Goal: Information Seeking & Learning: Compare options

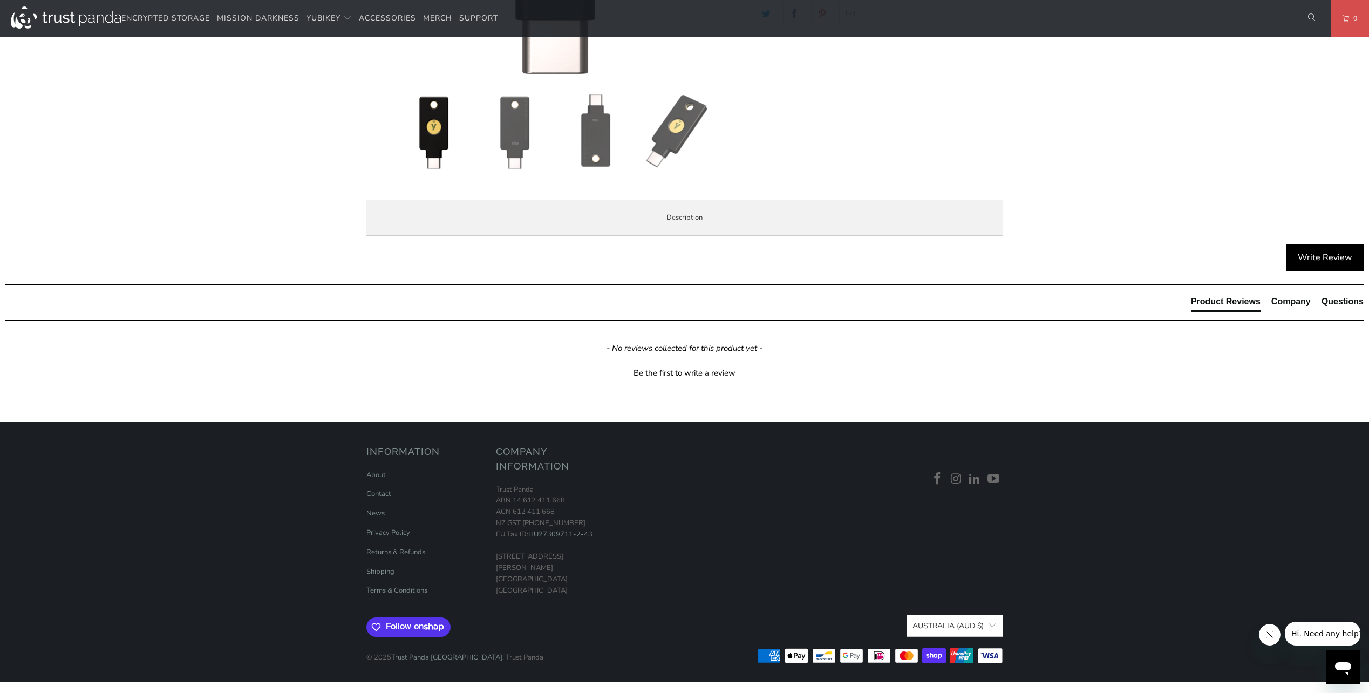
scroll to position [432, 0]
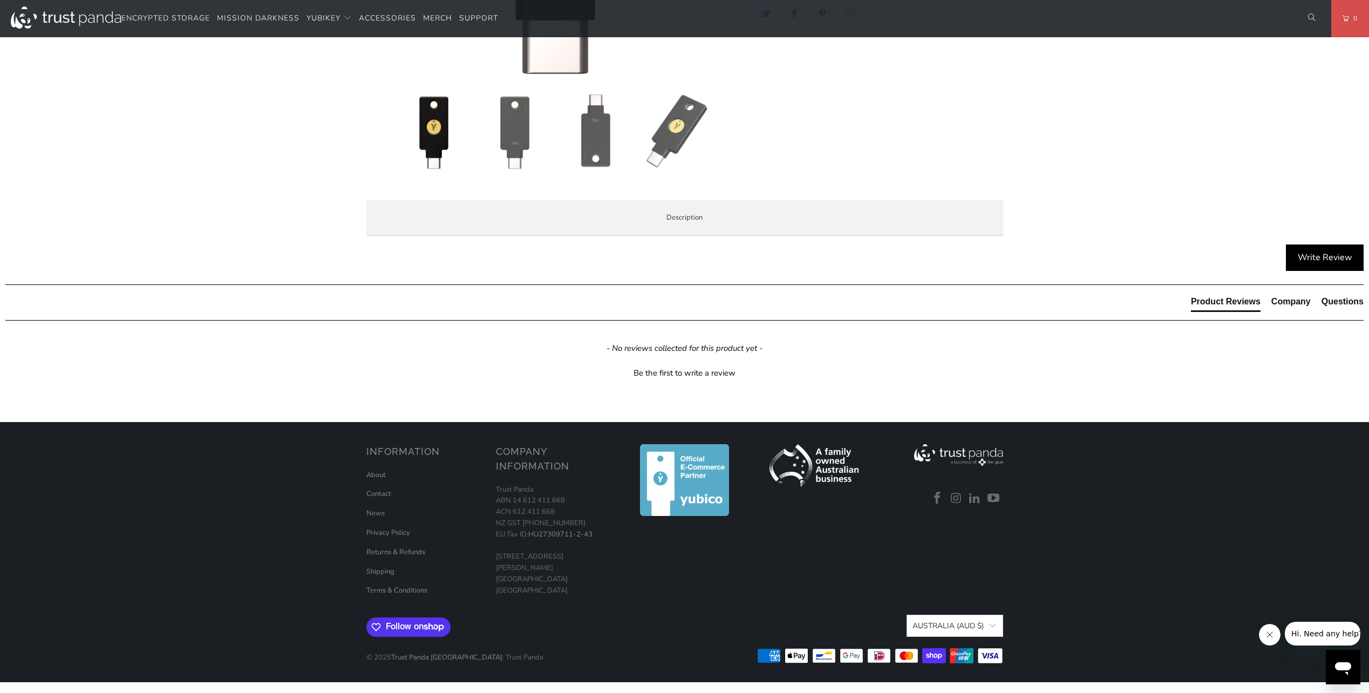
click at [0, 0] on span "Specifications" at bounding box center [0, 0] width 0 height 0
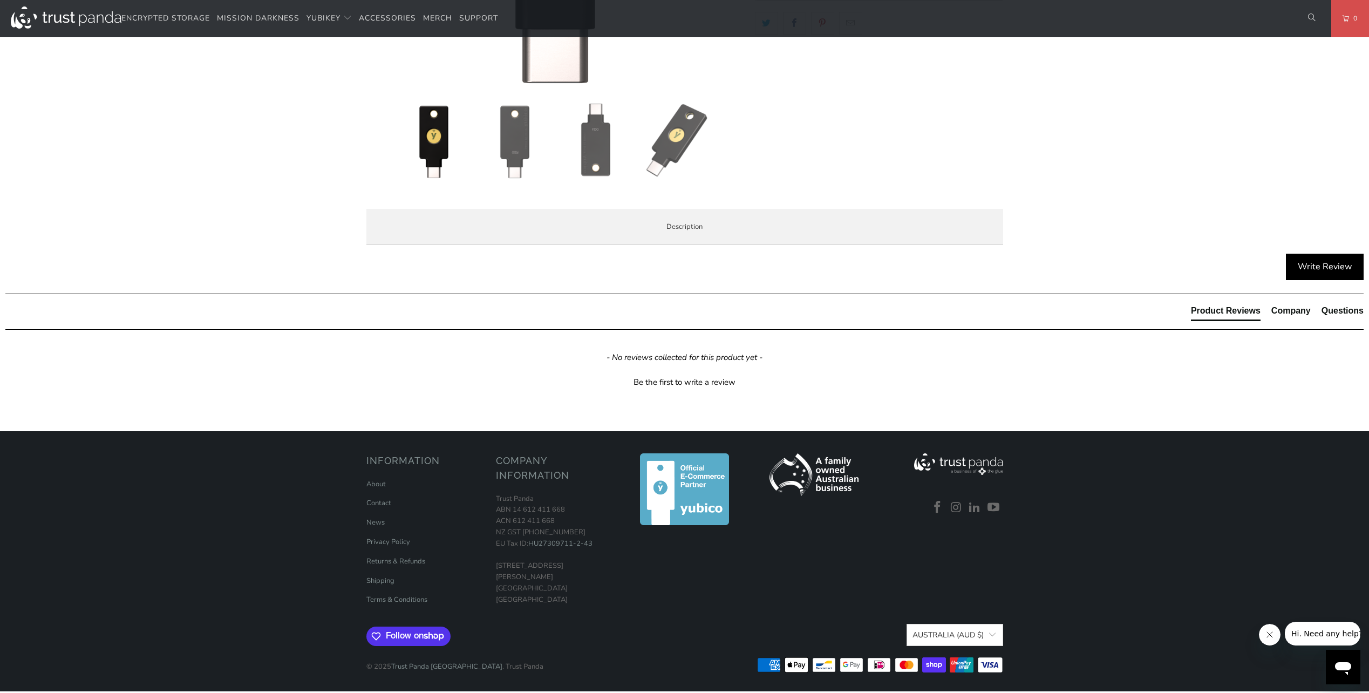
scroll to position [378, 0]
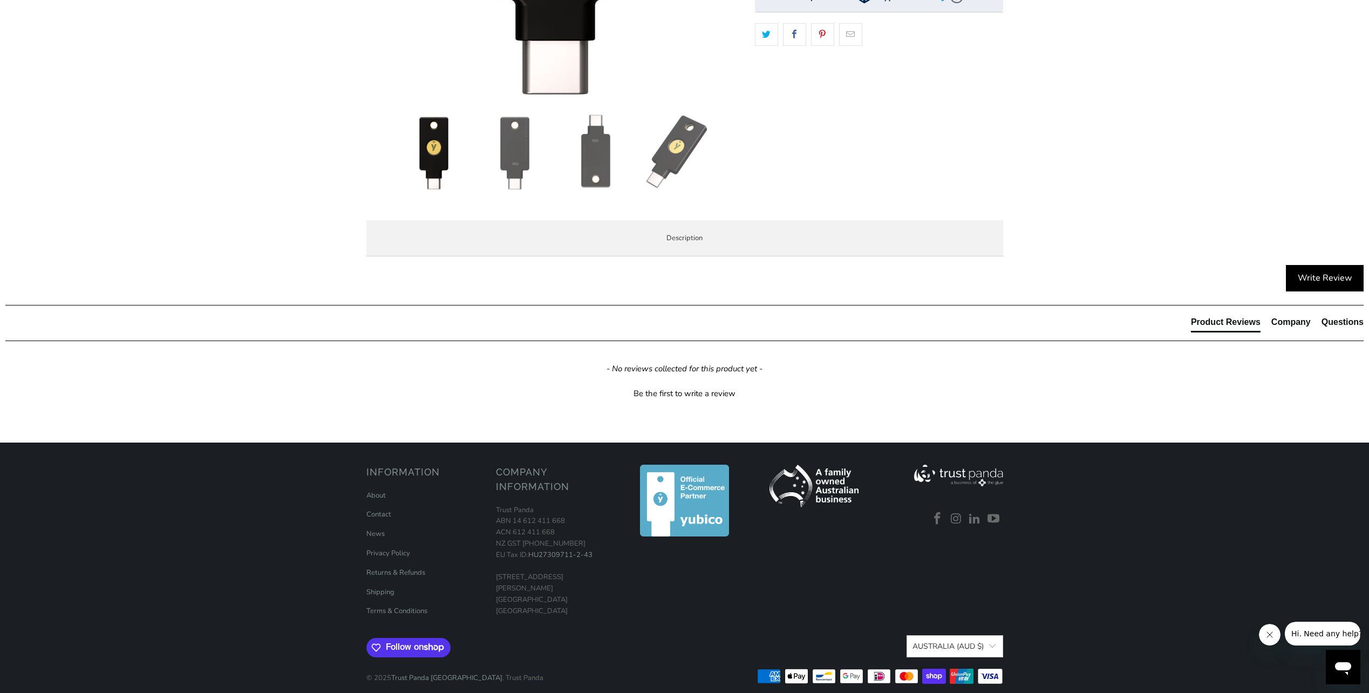
click at [0, 0] on li "Local Service & Support" at bounding box center [0, 0] width 0 height 0
click at [0, 0] on span "Overview" at bounding box center [0, 0] width 0 height 0
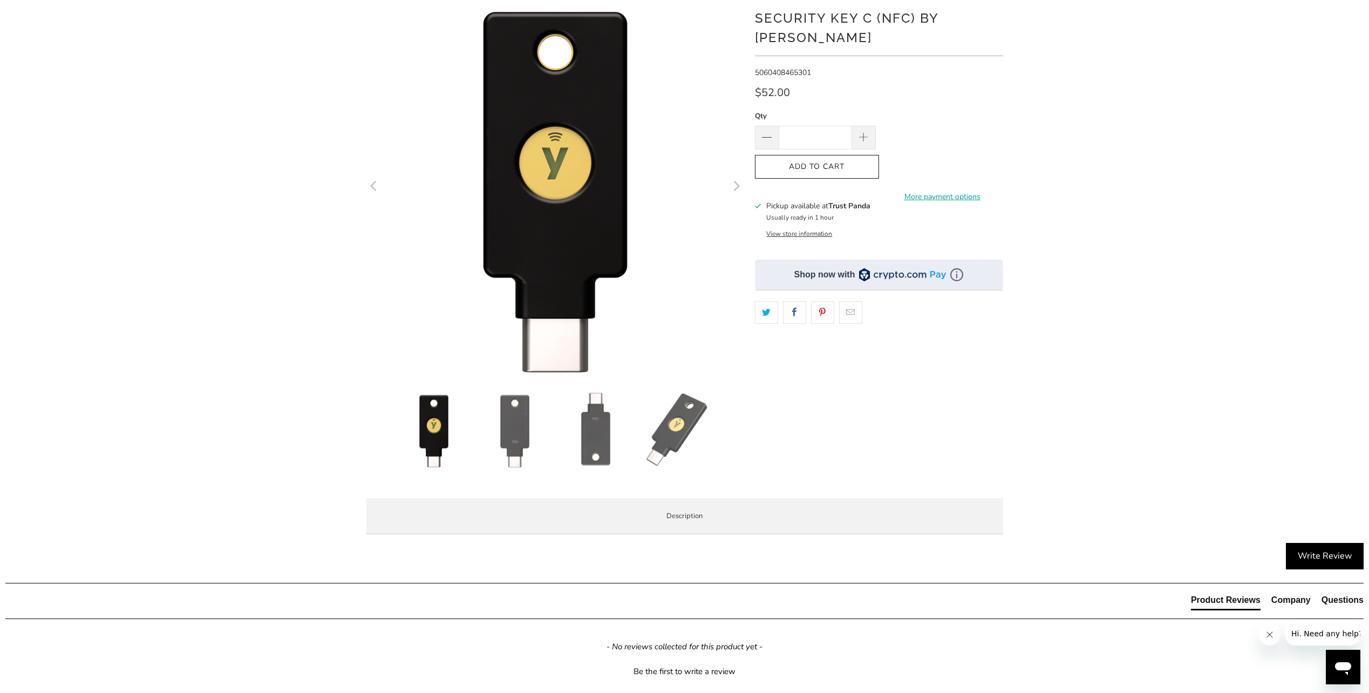
scroll to position [0, 0]
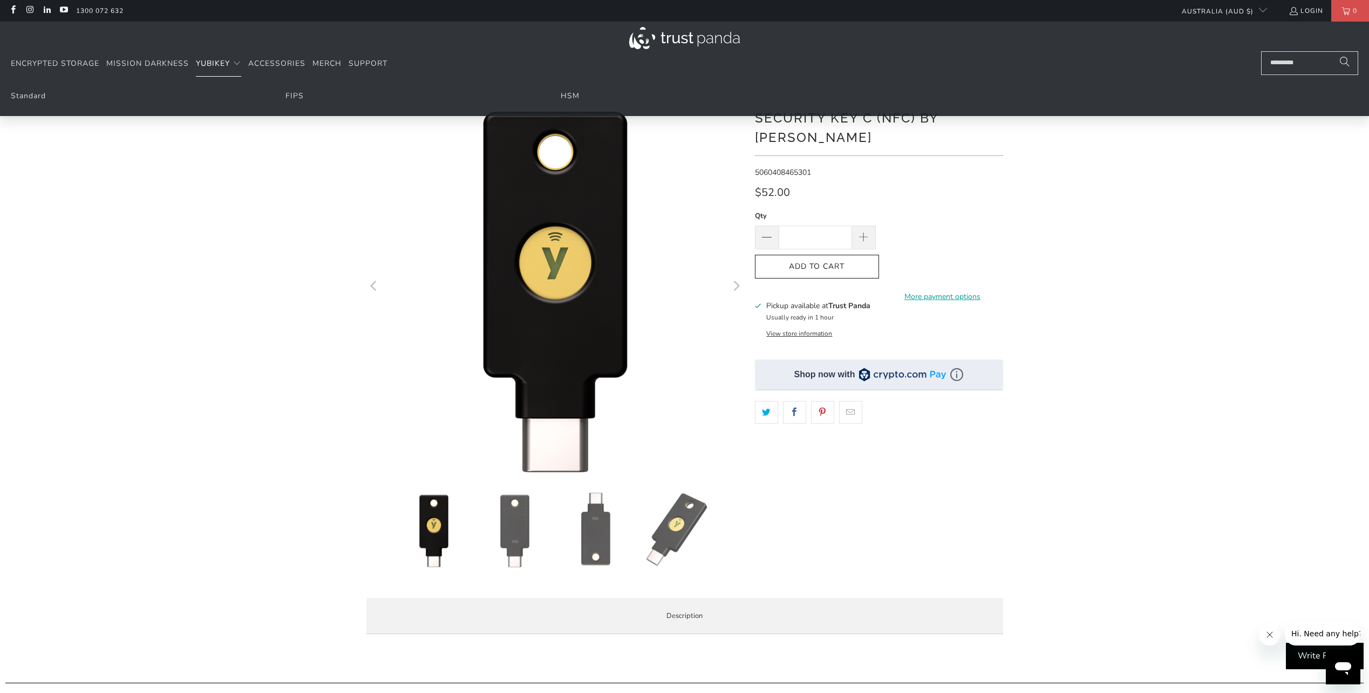
click at [202, 62] on span "YubiKey" at bounding box center [213, 63] width 34 height 10
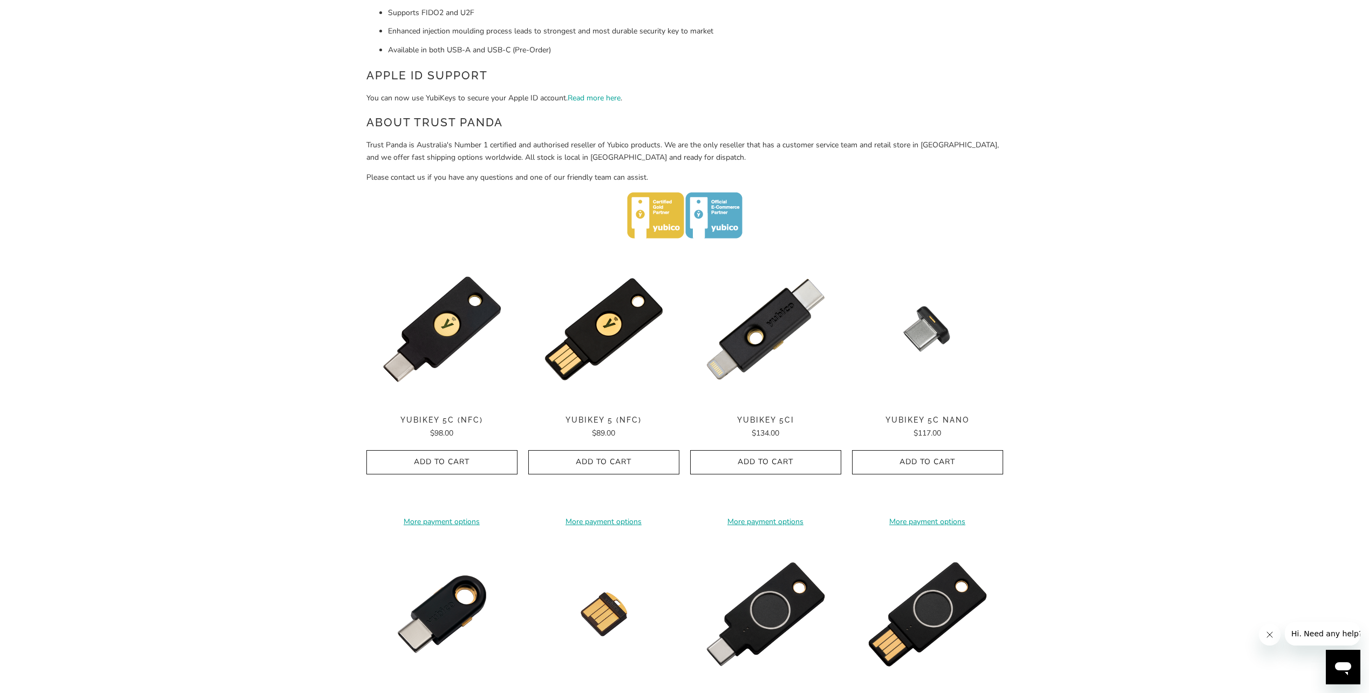
scroll to position [378, 0]
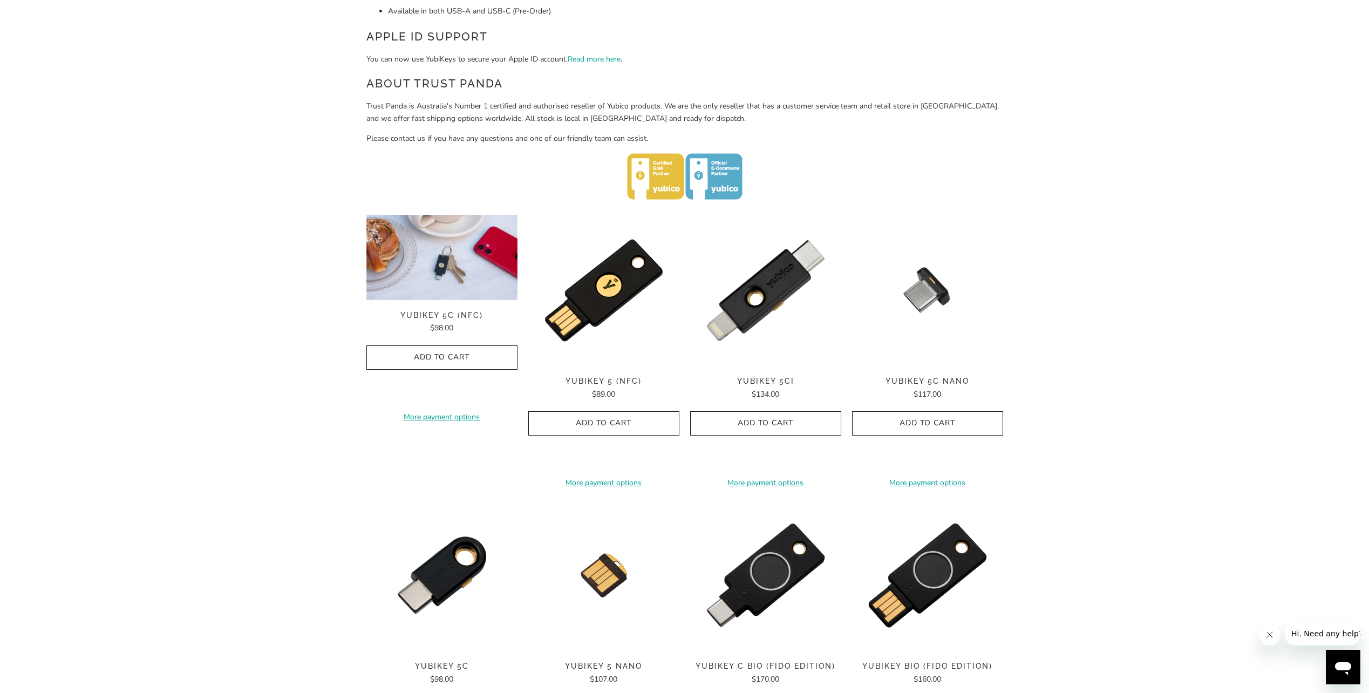
click at [423, 281] on img at bounding box center [441, 257] width 151 height 85
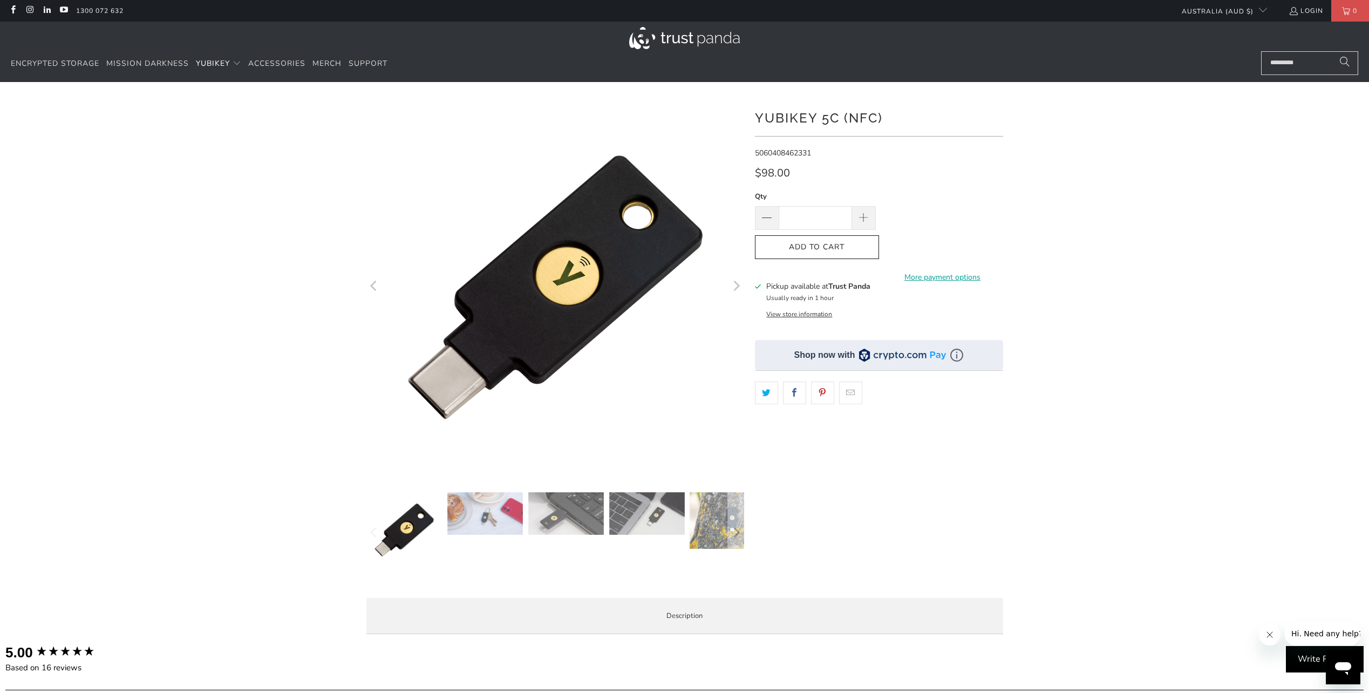
click at [485, 513] on img at bounding box center [485, 513] width 76 height 43
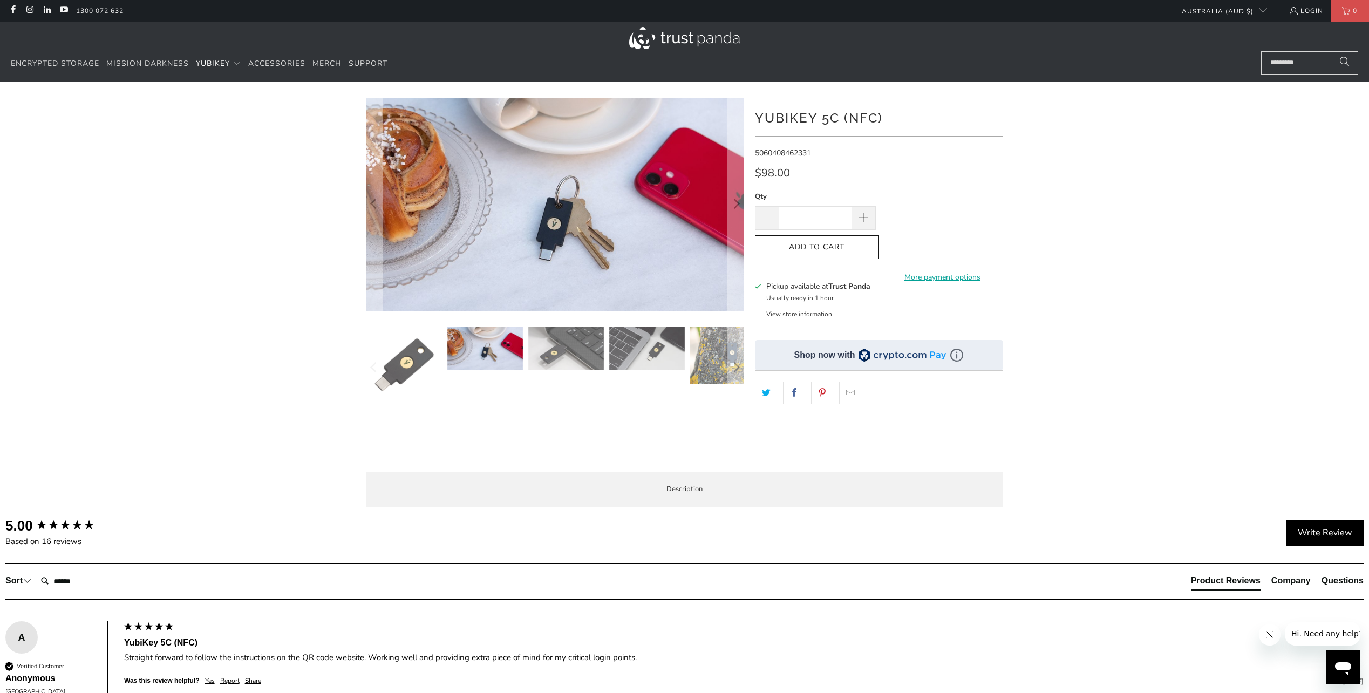
click at [562, 359] on img at bounding box center [566, 348] width 76 height 43
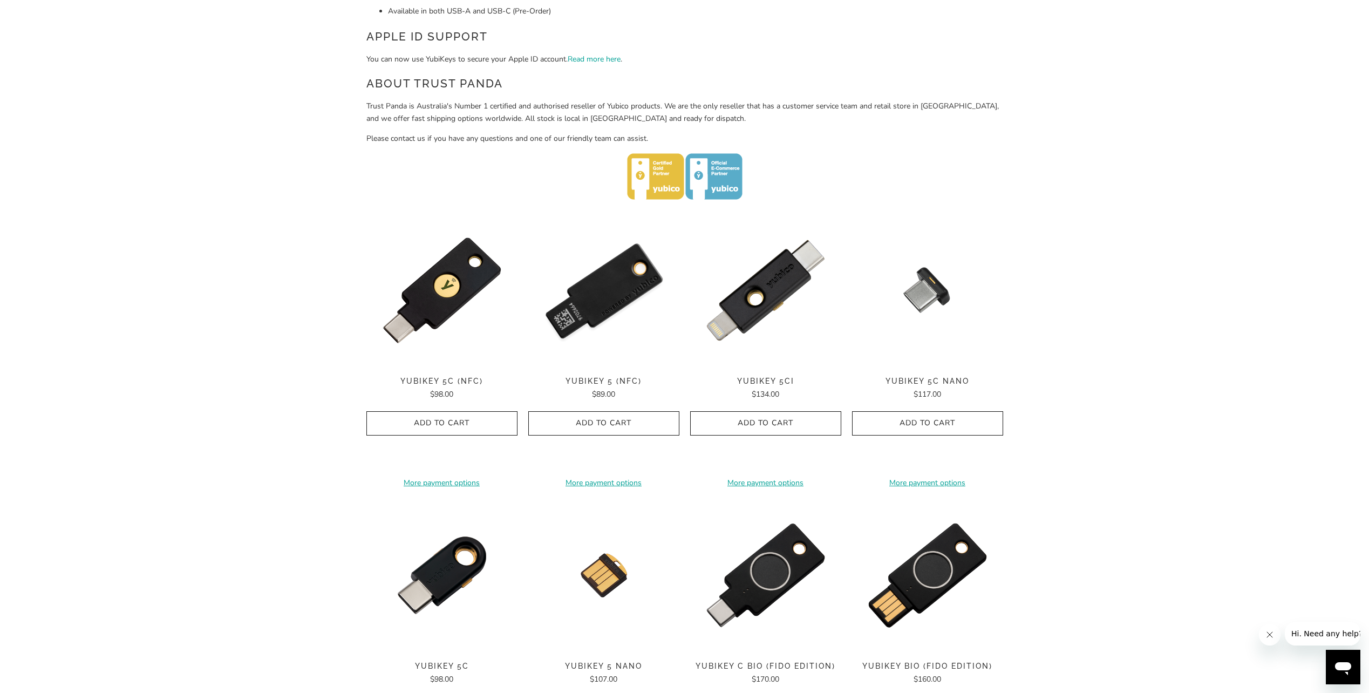
click at [613, 289] on img at bounding box center [603, 290] width 151 height 151
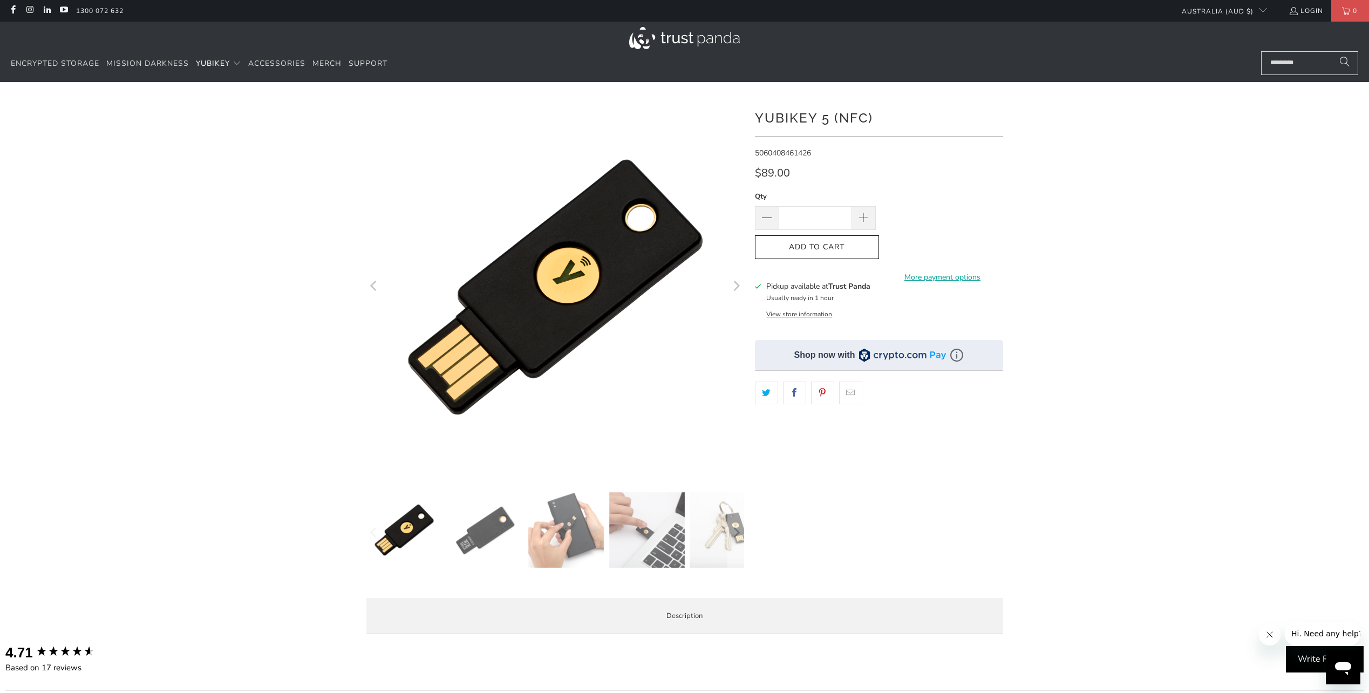
click at [484, 535] on img at bounding box center [485, 530] width 76 height 76
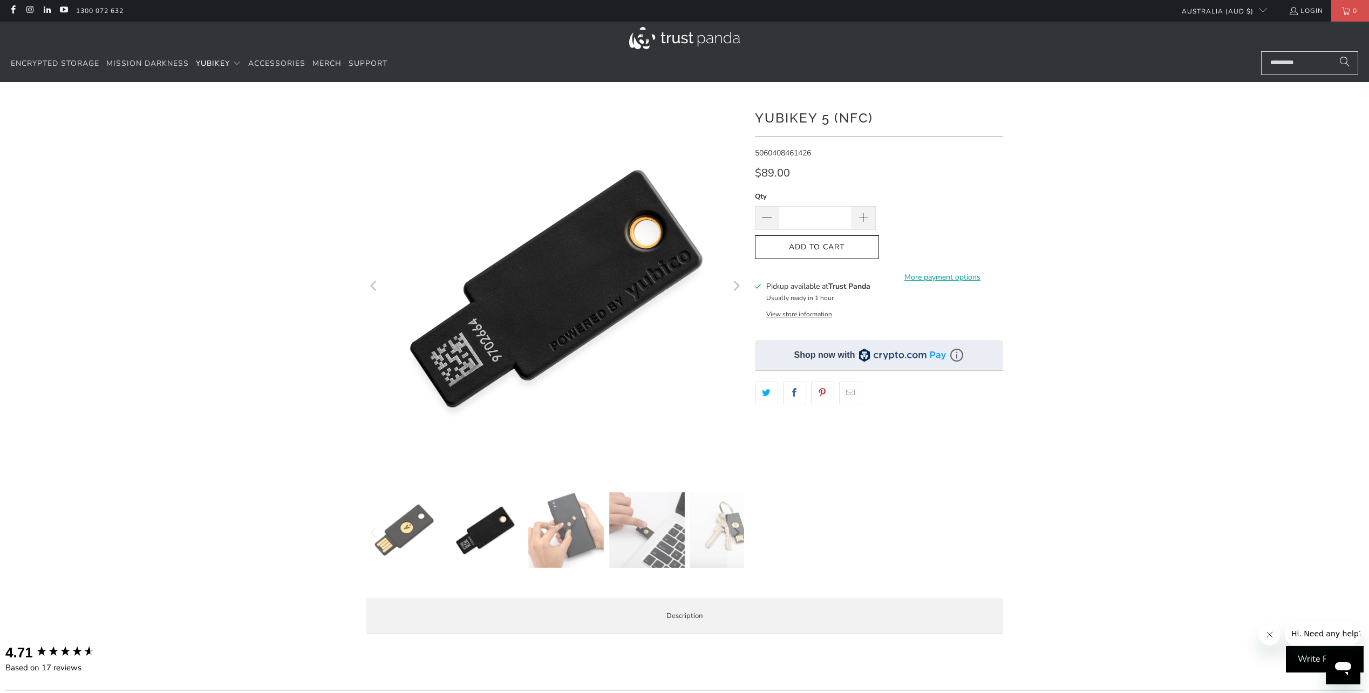
click at [642, 533] on img at bounding box center [647, 530] width 76 height 76
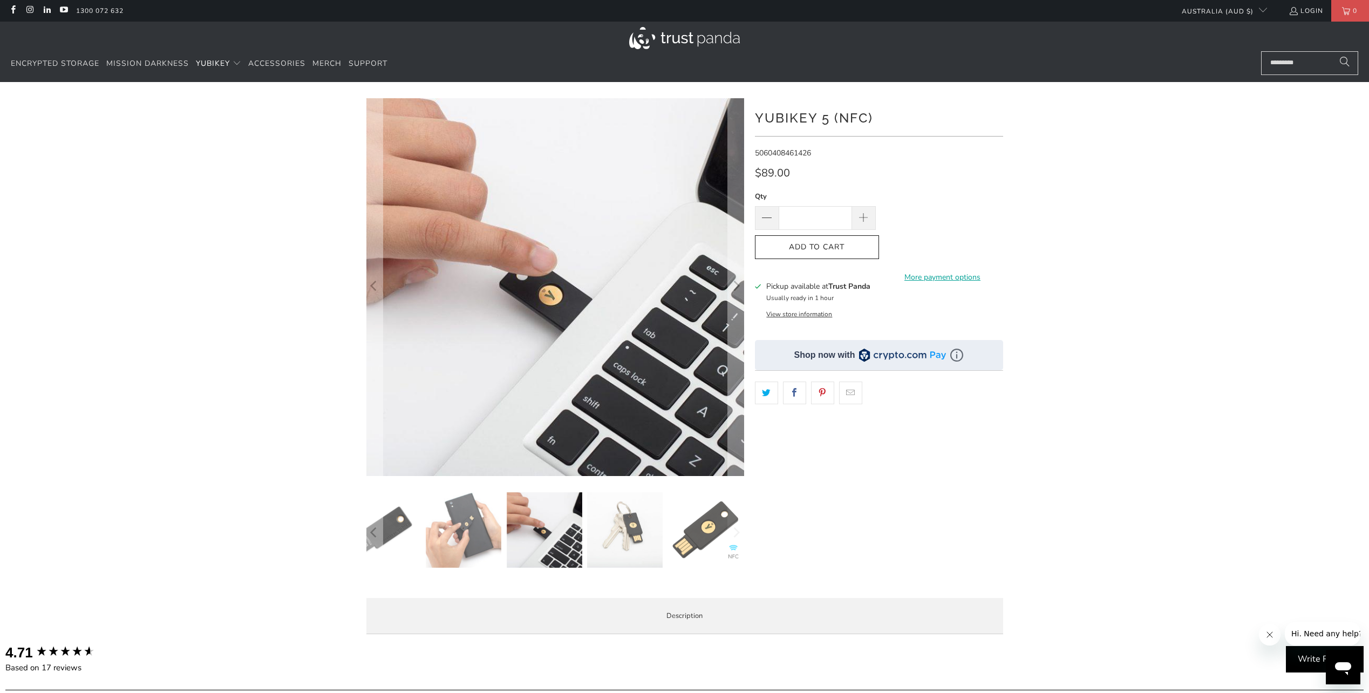
click at [631, 531] on img at bounding box center [625, 530] width 76 height 76
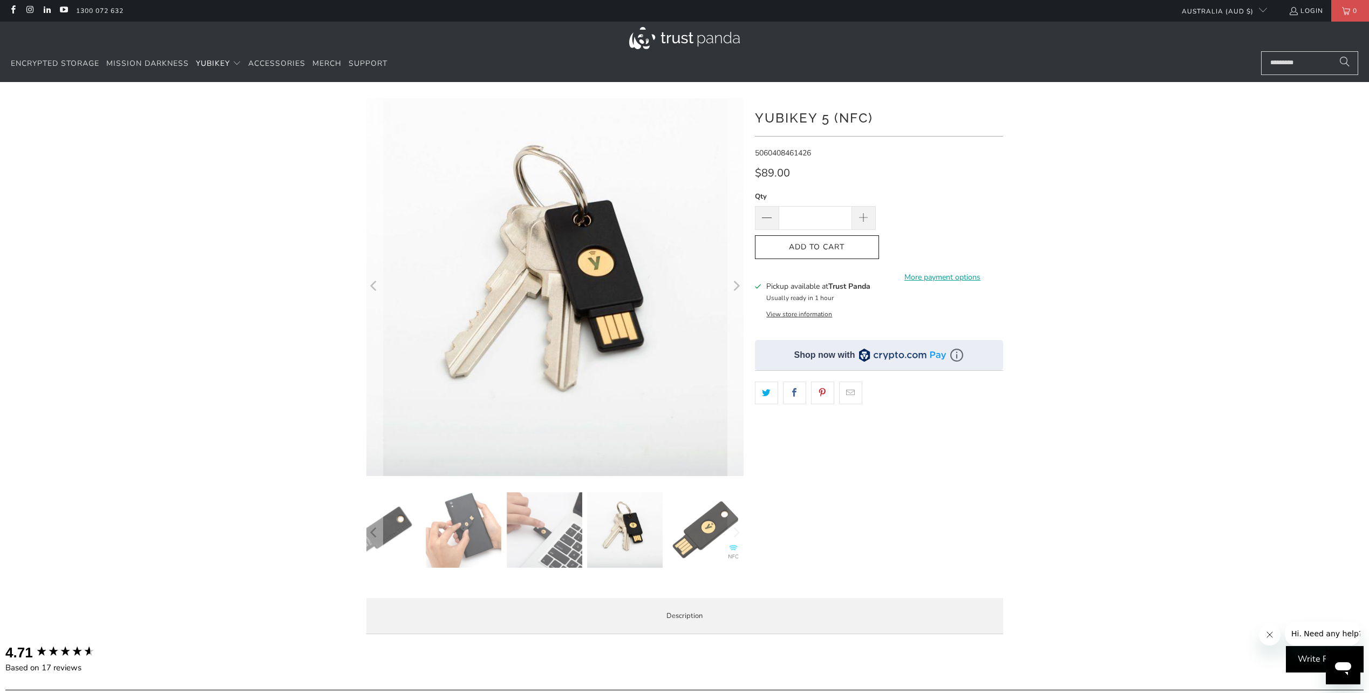
click at [735, 286] on icon "Next" at bounding box center [736, 286] width 10 height 227
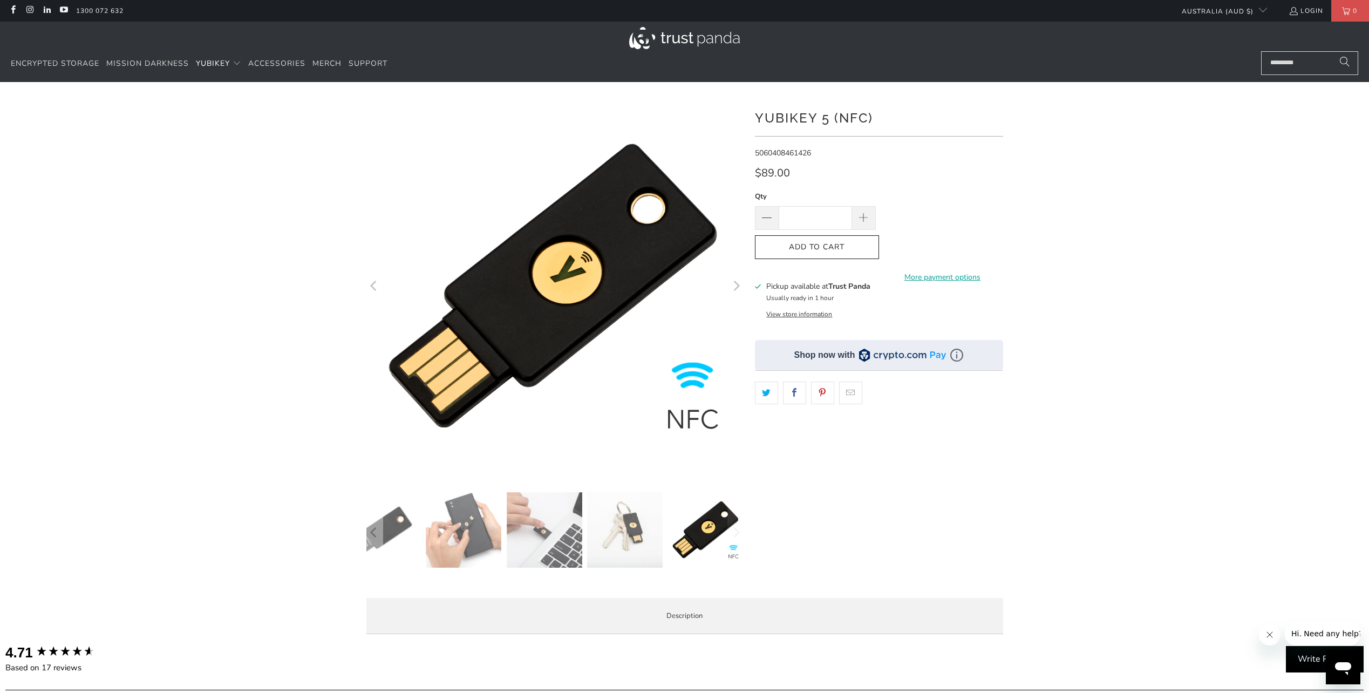
click at [735, 286] on icon "Next" at bounding box center [736, 286] width 10 height 227
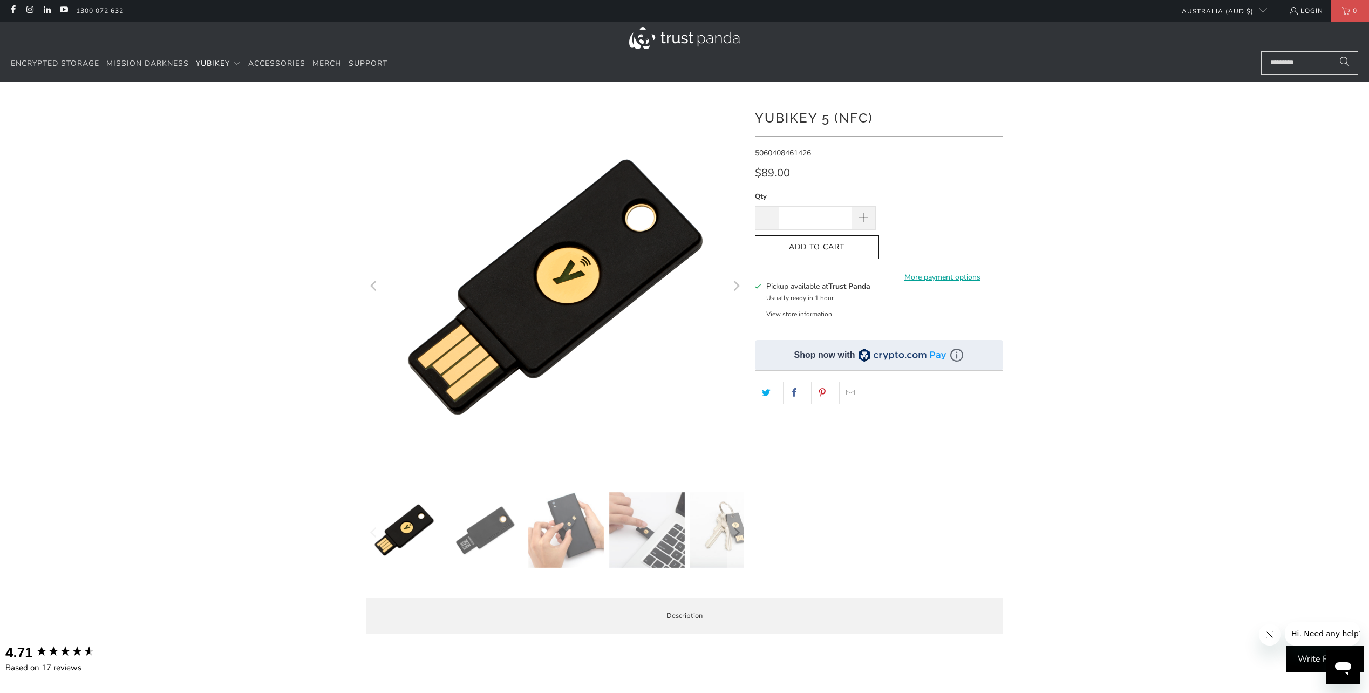
click at [735, 286] on icon "Next" at bounding box center [736, 286] width 10 height 227
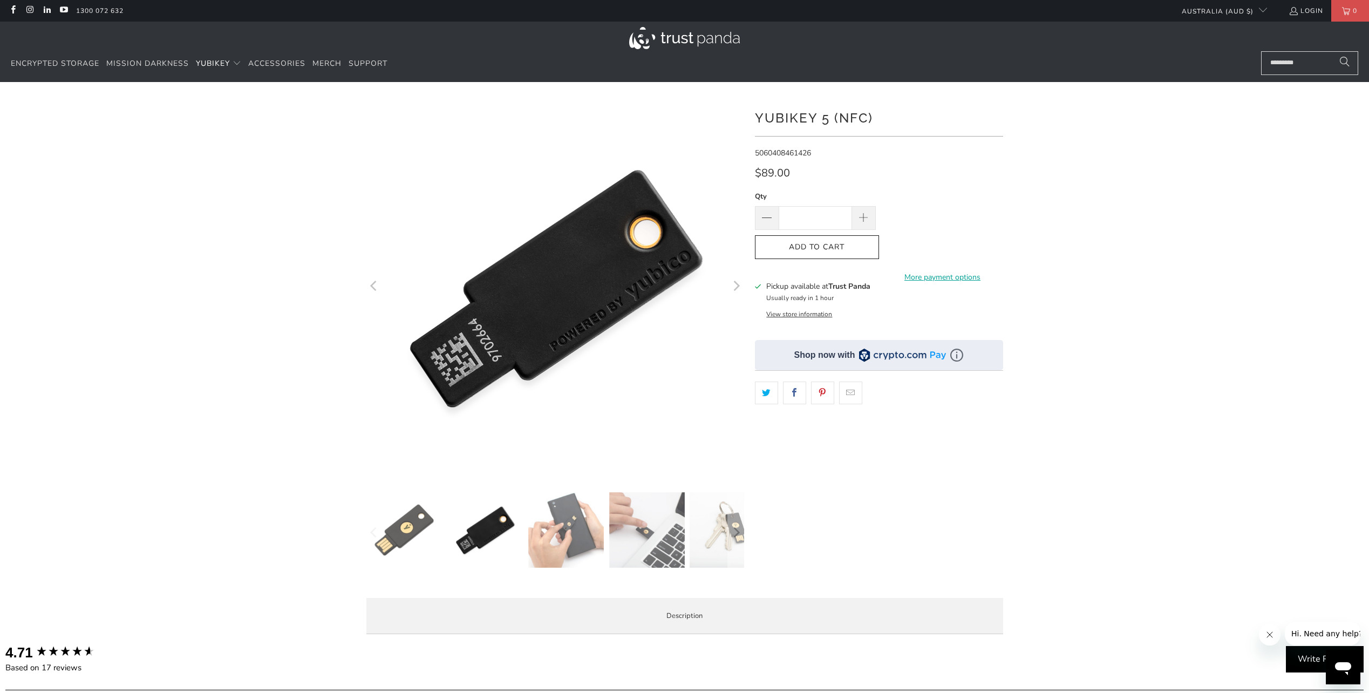
click at [735, 286] on icon "Next" at bounding box center [736, 286] width 10 height 227
